Goal: Task Accomplishment & Management: Manage account settings

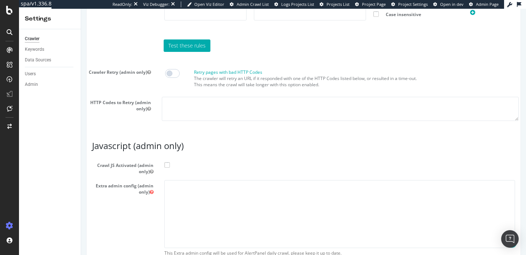
scroll to position [672, 0]
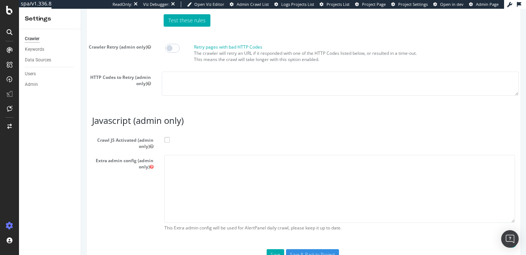
click at [167, 143] on span at bounding box center [167, 139] width 5 height 5
click at [81, 9] on input "Crawl JS Activated (admin only)" at bounding box center [81, 9] width 0 height 0
click at [197, 189] on textarea at bounding box center [340, 189] width 351 height 68
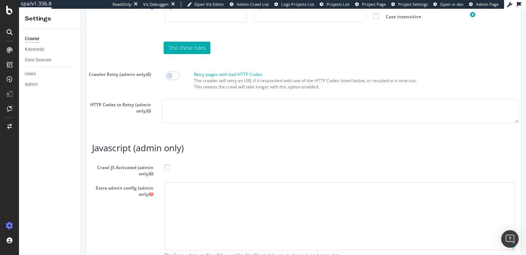
scroll to position [708, 0]
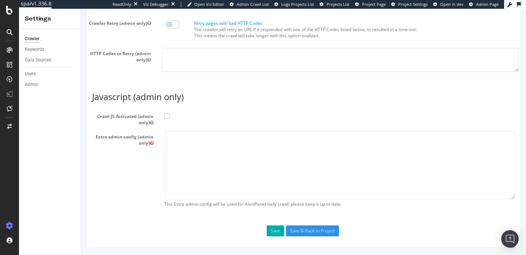
click at [167, 116] on span at bounding box center [167, 115] width 5 height 5
click at [81, 9] on input "Crawl JS Activated (admin only)" at bounding box center [81, 9] width 0 height 0
click at [237, 146] on textarea at bounding box center [340, 165] width 351 height 68
paste textarea "{ "flags": [ "cube" ], "beta": { "pap_mini_rules": [ "+* #everything else" ] } }"
type textarea "{ "flags": [ "cube" ], "beta": { "pap_mini_rules": [ "+* #everything else" ] } }"
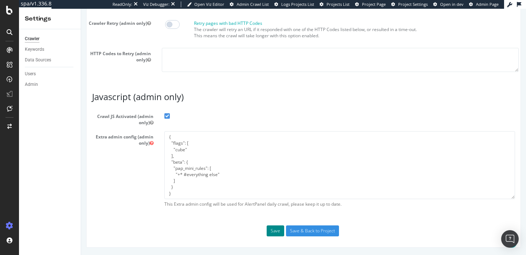
click at [276, 232] on button "Save" at bounding box center [276, 231] width 18 height 11
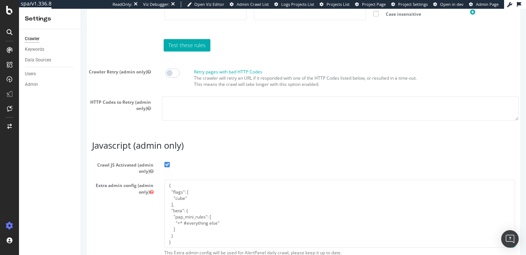
scroll to position [765, 0]
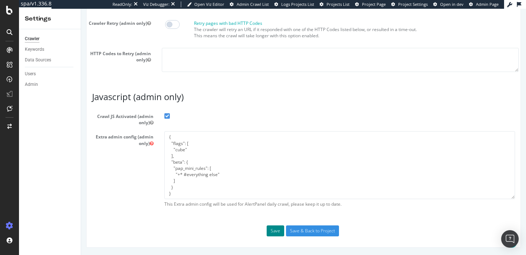
click at [273, 228] on button "Save" at bounding box center [276, 231] width 18 height 11
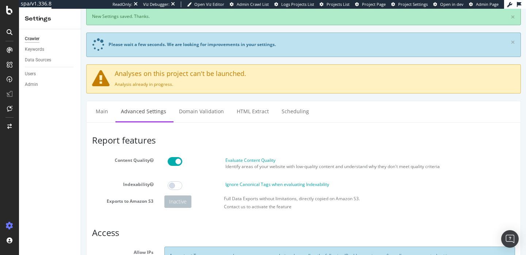
scroll to position [0, 0]
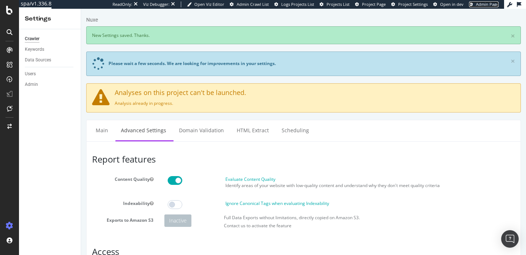
click at [475, 5] on link "Admin Page" at bounding box center [484, 4] width 30 height 6
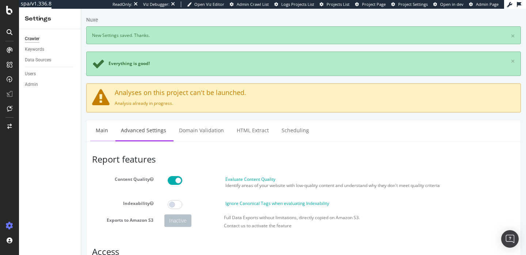
click at [103, 127] on link "Main" at bounding box center [101, 130] width 23 height 20
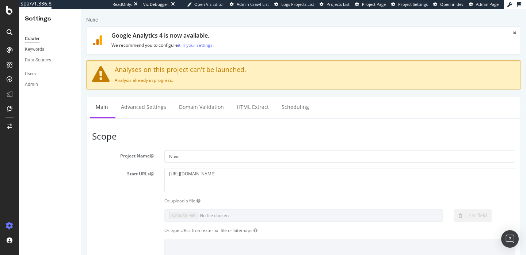
scroll to position [425, 0]
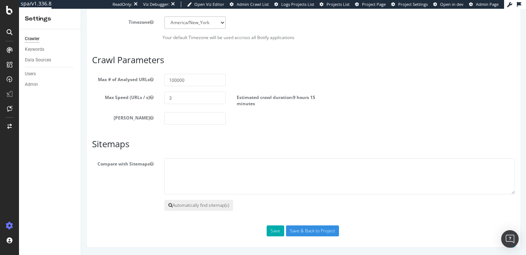
click at [200, 209] on button "Automatically find sitemap(s)" at bounding box center [199, 205] width 69 height 11
click at [224, 203] on button "Automatically find sitemap(s)" at bounding box center [199, 205] width 69 height 11
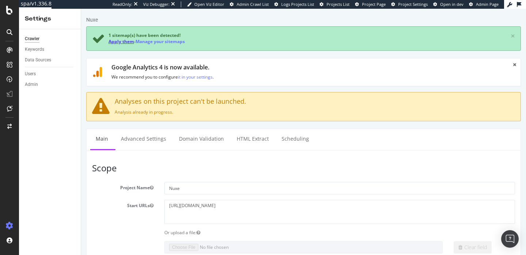
click at [125, 44] on link "Apply them" at bounding box center [122, 41] width 26 height 6
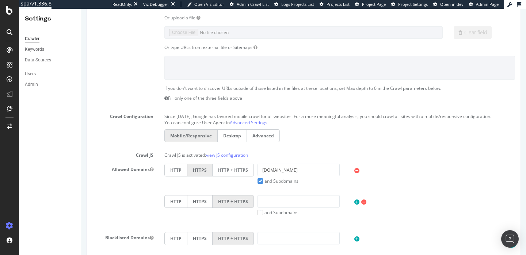
scroll to position [425, 0]
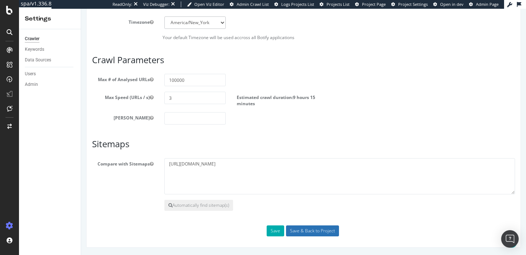
click at [296, 227] on input "Save & Back to Project" at bounding box center [312, 231] width 53 height 11
